Goal: Browse casually

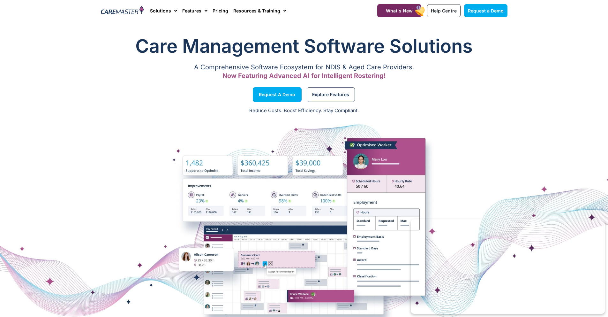
drag, startPoint x: 77, startPoint y: 75, endPoint x: 72, endPoint y: 63, distance: 12.9
click at [76, 75] on section "Care Management Software Solutions A Comprehensive Software Ecosystem for NDIS …" at bounding box center [304, 58] width 608 height 56
